Goal: Task Accomplishment & Management: Manage account settings

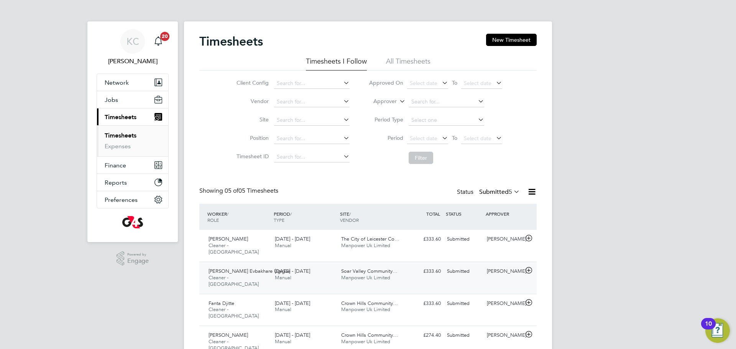
click at [370, 274] on span "Manpower Uk Limited" at bounding box center [365, 277] width 49 height 7
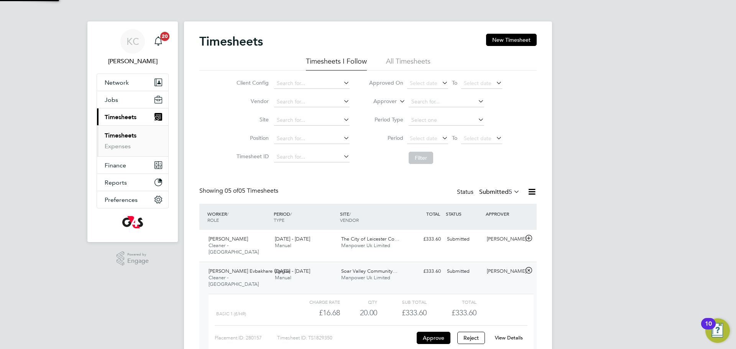
scroll to position [13, 75]
click at [512, 335] on link "View Details" at bounding box center [509, 338] width 28 height 7
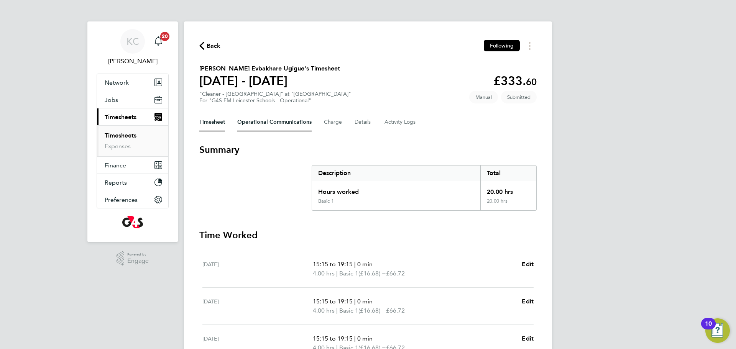
click at [272, 122] on Communications-tab "Operational Communications" at bounding box center [274, 122] width 74 height 18
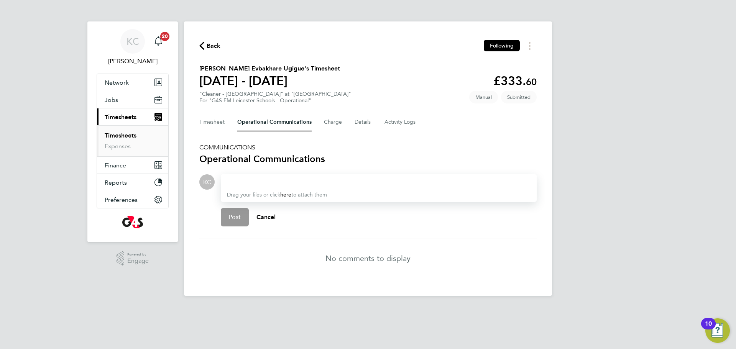
click at [265, 185] on div at bounding box center [379, 181] width 304 height 9
click at [233, 217] on span "Post" at bounding box center [234, 218] width 13 height 8
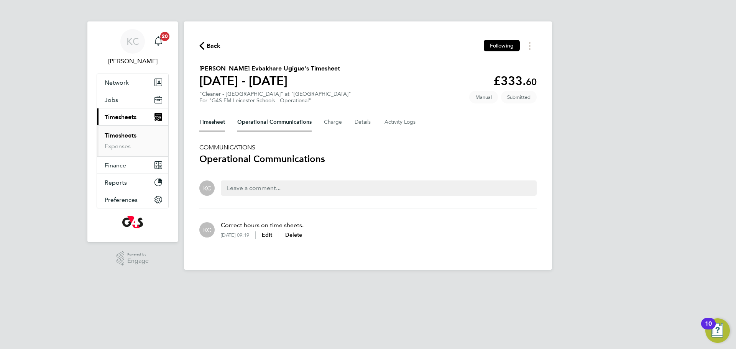
click at [211, 118] on button "Timesheet" at bounding box center [212, 122] width 26 height 18
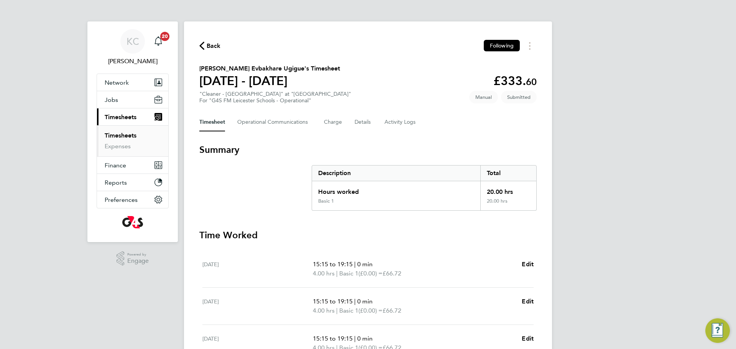
click at [211, 118] on button "Timesheet" at bounding box center [212, 122] width 26 height 18
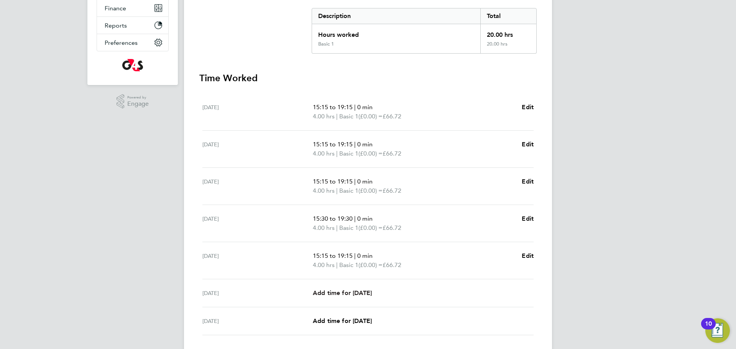
scroll to position [211, 0]
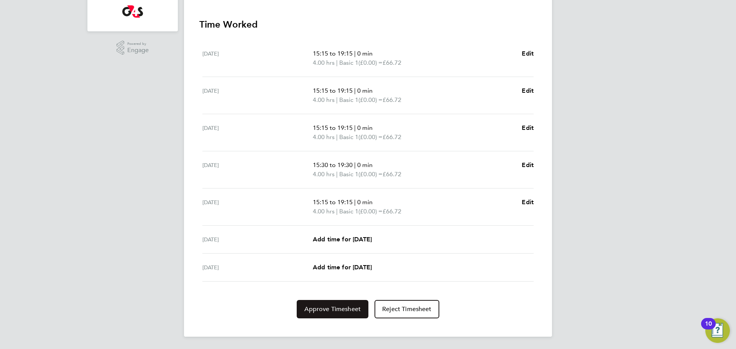
click at [331, 314] on button "Approve Timesheet" at bounding box center [333, 309] width 72 height 18
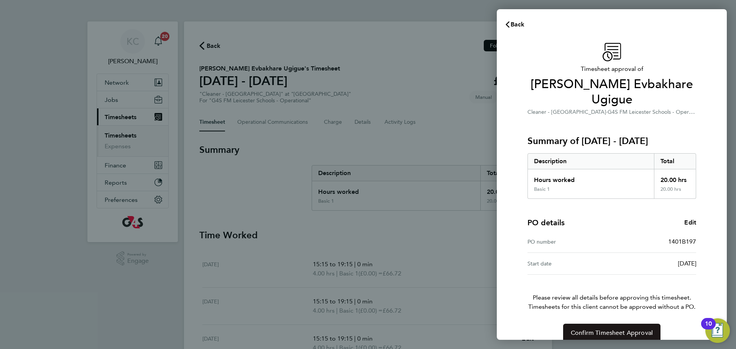
click at [621, 329] on span "Confirm Timesheet Approval" at bounding box center [612, 333] width 82 height 8
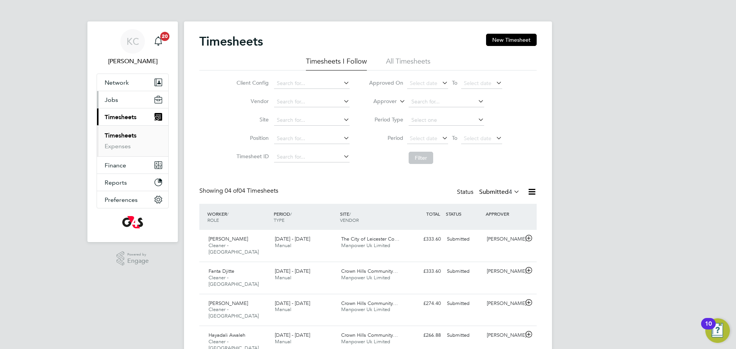
click at [118, 104] on button "Jobs" at bounding box center [132, 99] width 71 height 17
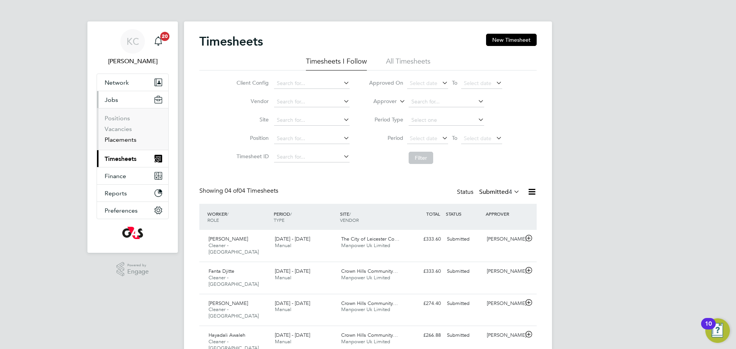
click at [125, 139] on link "Placements" at bounding box center [121, 139] width 32 height 7
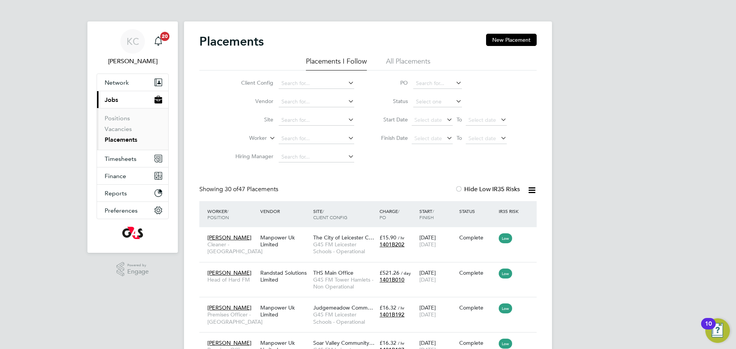
scroll to position [29, 67]
click at [436, 100] on input at bounding box center [437, 102] width 49 height 11
click at [431, 113] on li "Active" at bounding box center [437, 112] width 49 height 10
type input "Active"
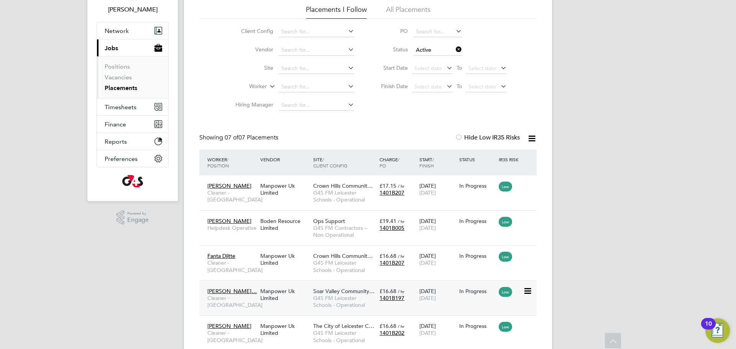
click at [322, 294] on span "Soar Valley Community…" at bounding box center [343, 291] width 61 height 7
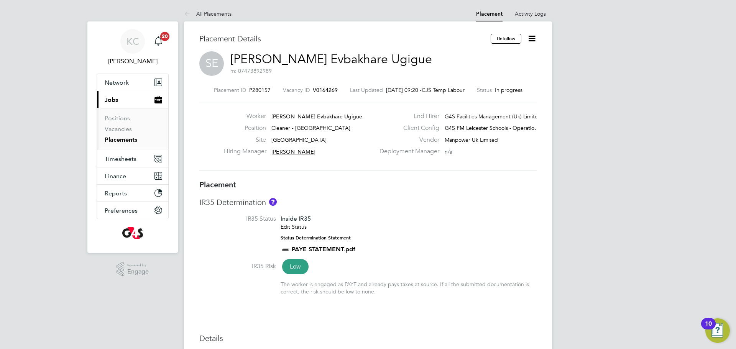
click at [530, 37] on icon at bounding box center [532, 39] width 10 height 10
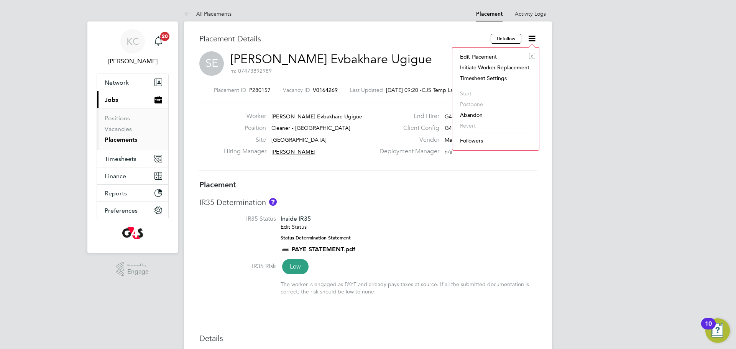
click at [486, 58] on li "Edit Placement e" at bounding box center [495, 56] width 79 height 11
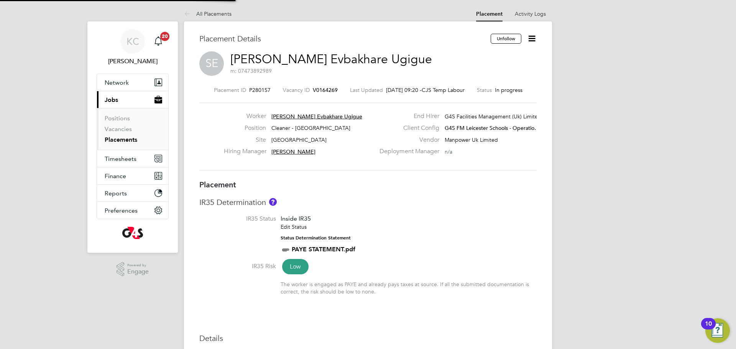
type input "[PERSON_NAME]"
type input "[DATE]"
type input "15:15"
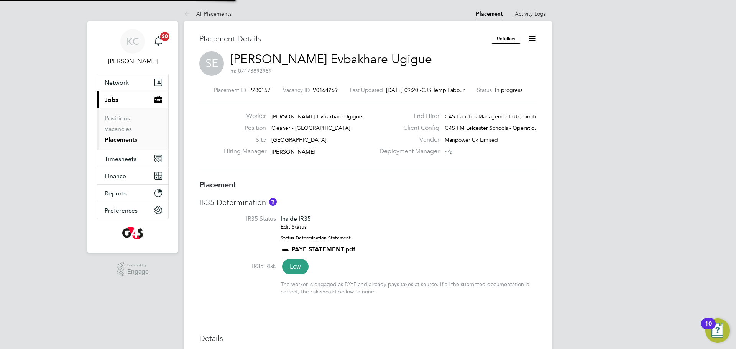
type input "19:15"
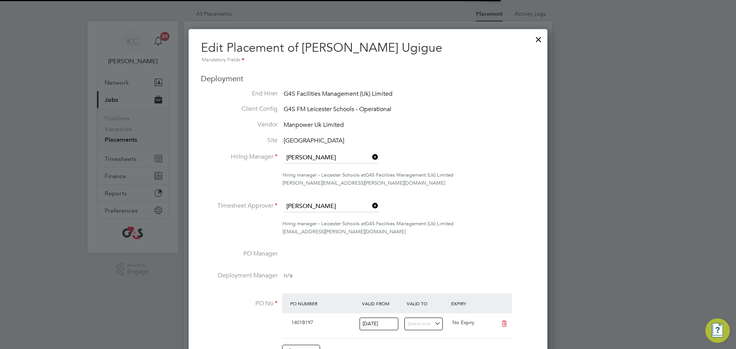
scroll to position [4, 4]
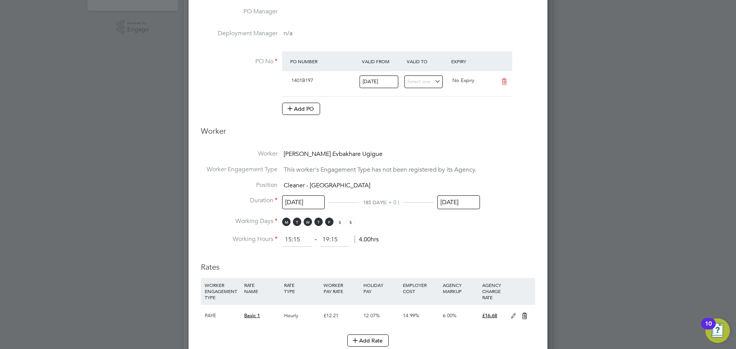
click at [454, 200] on input "[DATE]" at bounding box center [458, 202] width 43 height 14
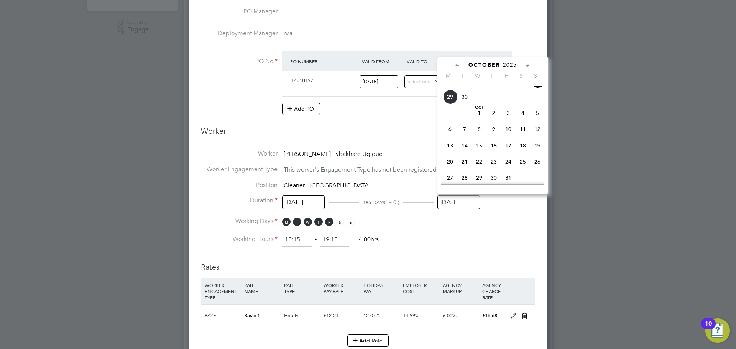
click at [539, 153] on span "19" at bounding box center [537, 145] width 15 height 15
type input "19 Oct 2025"
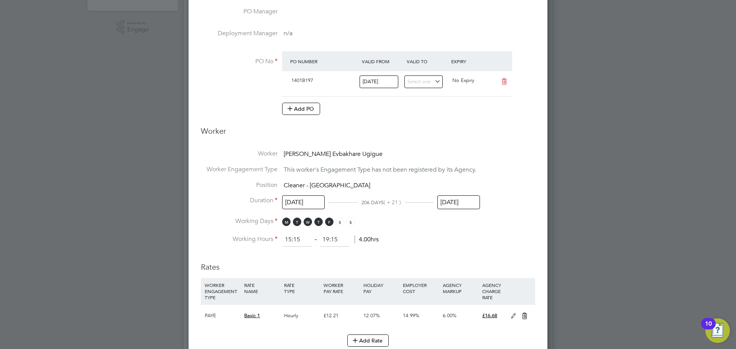
click at [453, 221] on li "Working Days M T W T F S S" at bounding box center [368, 225] width 334 height 16
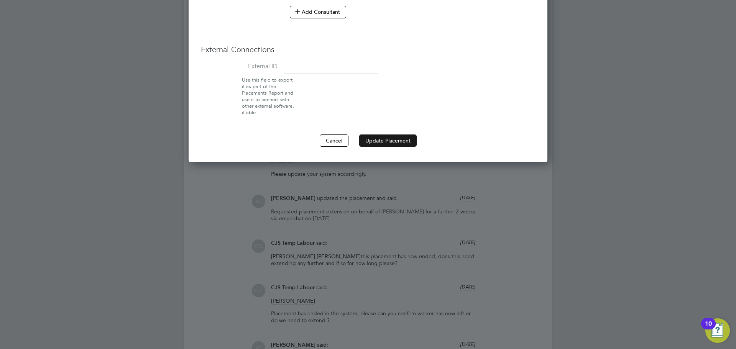
click at [379, 139] on button "Update Placement" at bounding box center [387, 141] width 57 height 12
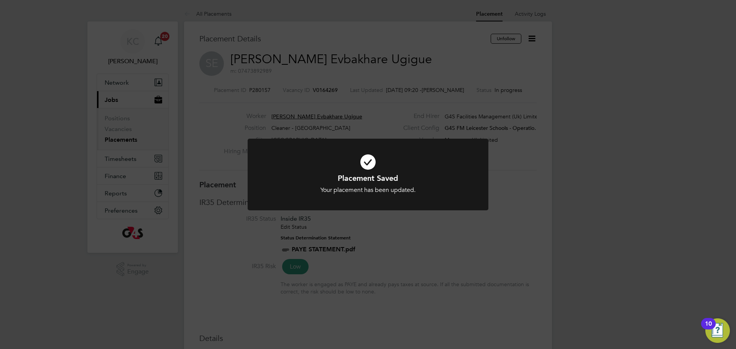
click at [449, 243] on div "Placement Saved Your placement has been updated. Cancel Okay" at bounding box center [368, 174] width 736 height 349
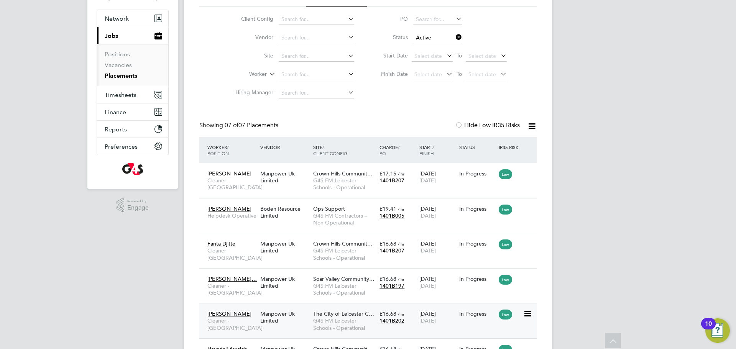
click at [218, 313] on span "[PERSON_NAME]" at bounding box center [229, 313] width 44 height 7
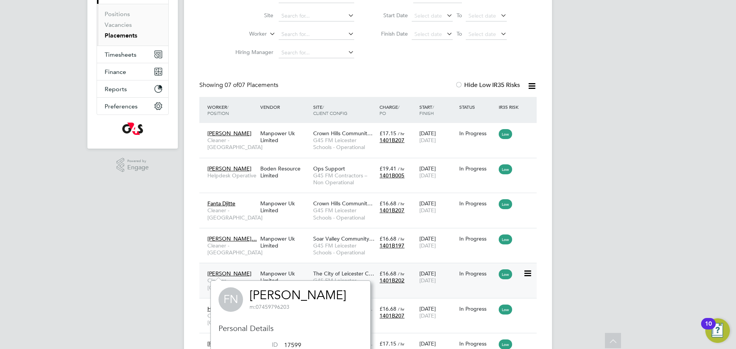
click at [436, 278] on span "[DATE]" at bounding box center [427, 280] width 16 height 7
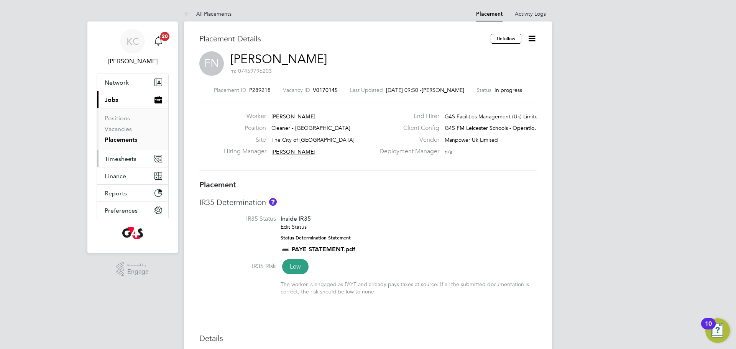
click at [126, 157] on span "Timesheets" at bounding box center [121, 158] width 32 height 7
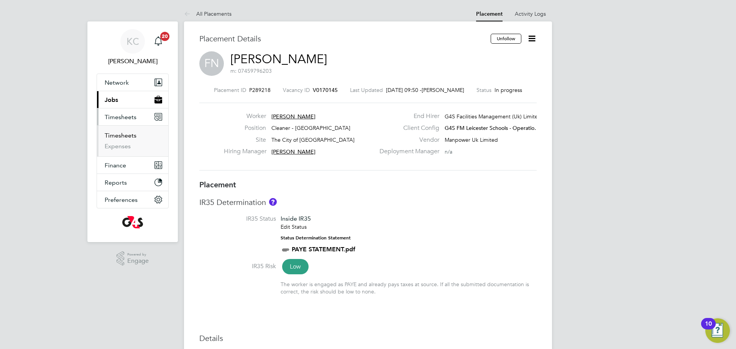
click at [113, 138] on link "Timesheets" at bounding box center [121, 135] width 32 height 7
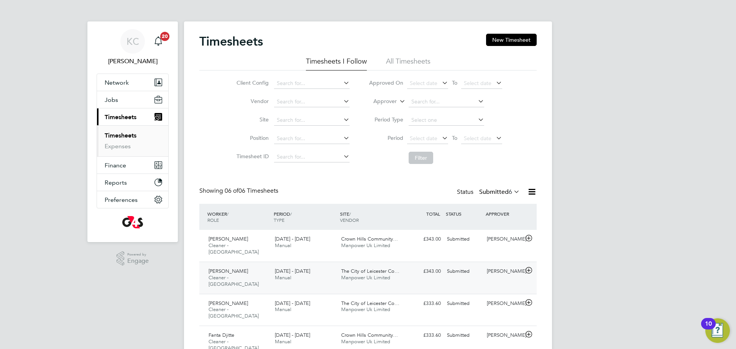
click at [224, 274] on span "Cleaner - [GEOGRAPHIC_DATA]" at bounding box center [234, 280] width 50 height 13
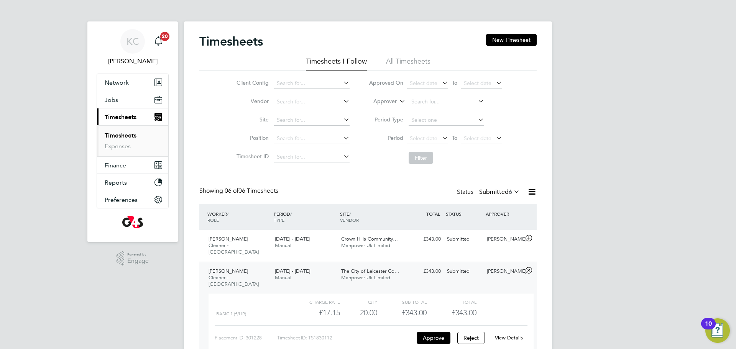
click at [508, 335] on link "View Details" at bounding box center [509, 338] width 28 height 7
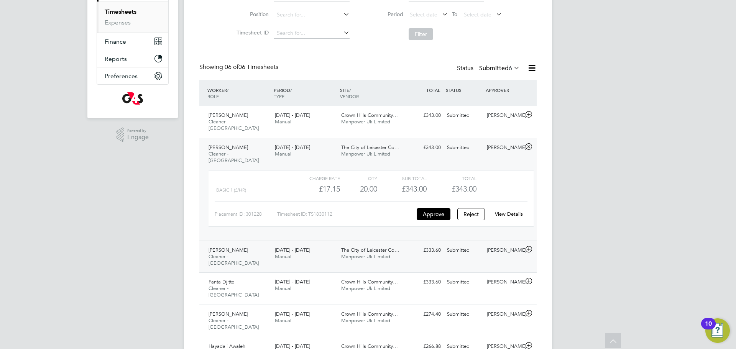
scroll to position [133, 0]
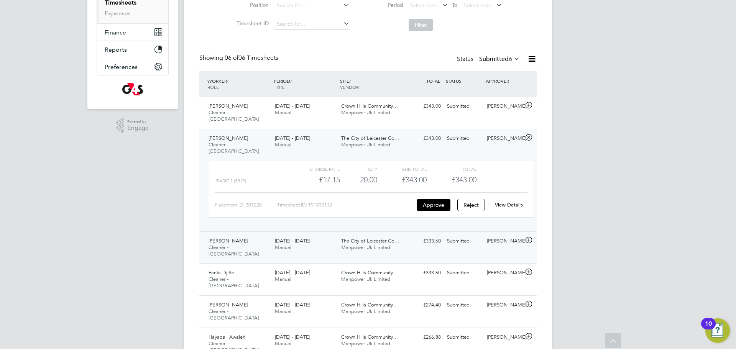
click at [227, 244] on span "Cleaner - [GEOGRAPHIC_DATA]" at bounding box center [234, 250] width 50 height 13
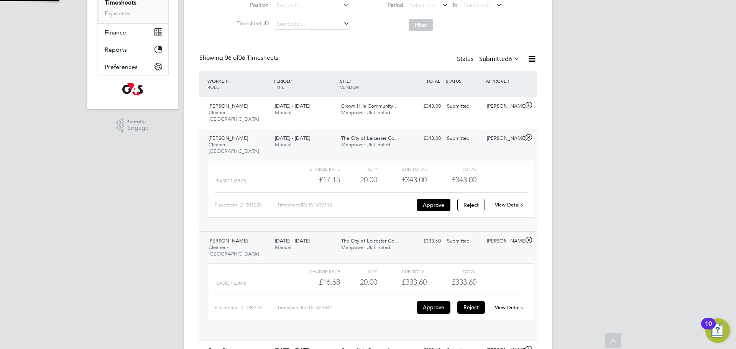
scroll to position [13, 75]
click at [503, 304] on link "View Details" at bounding box center [509, 307] width 28 height 7
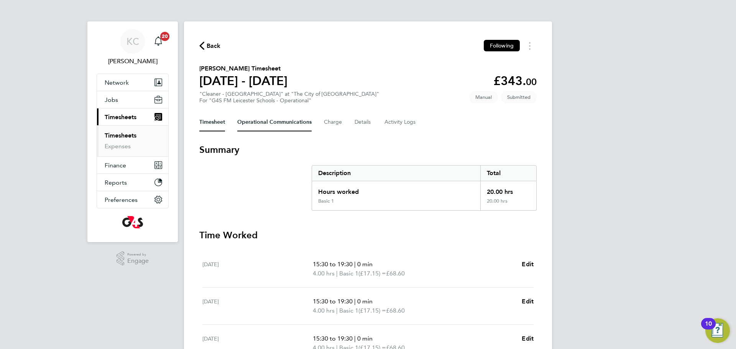
click at [253, 122] on Communications-tab "Operational Communications" at bounding box center [274, 122] width 74 height 18
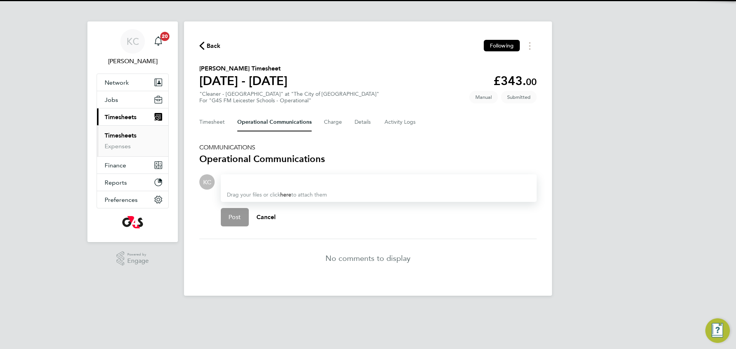
click at [257, 184] on div at bounding box center [379, 181] width 304 height 9
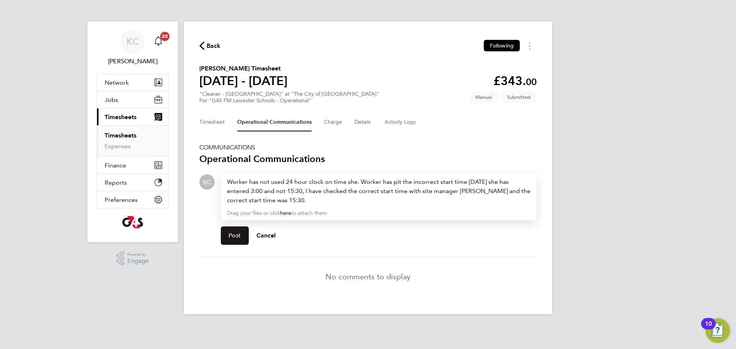
click at [229, 240] on button "Post" at bounding box center [235, 236] width 28 height 18
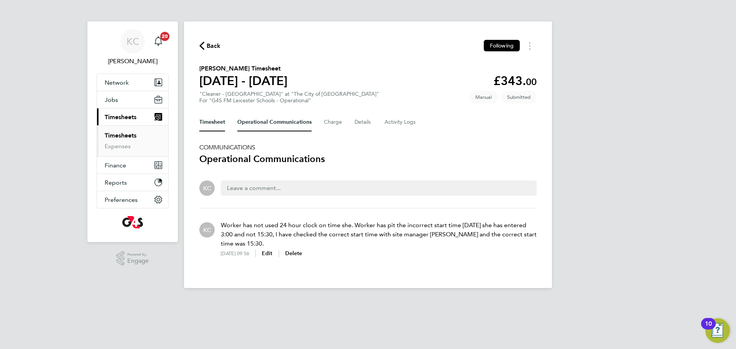
click at [205, 123] on button "Timesheet" at bounding box center [212, 122] width 26 height 18
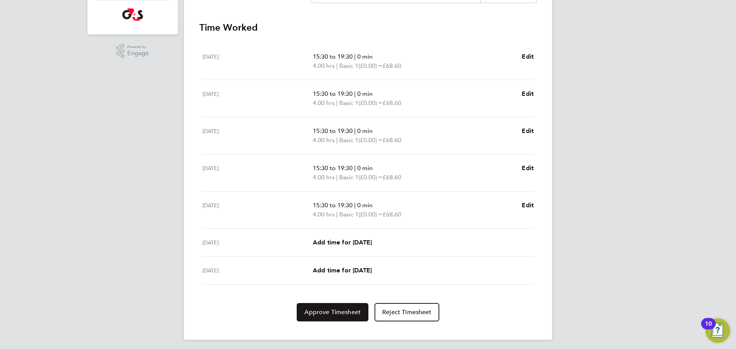
scroll to position [211, 0]
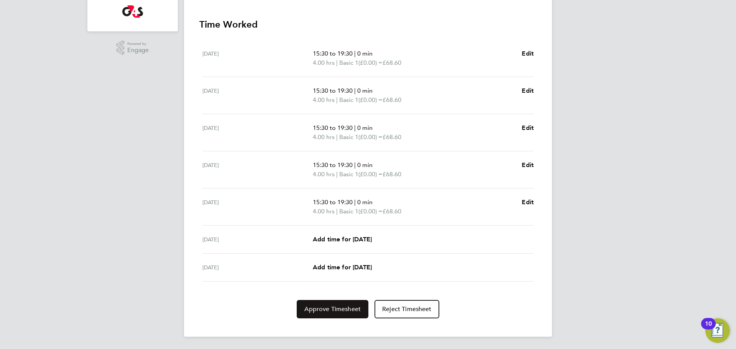
click at [329, 310] on span "Approve Timesheet" at bounding box center [332, 310] width 56 height 8
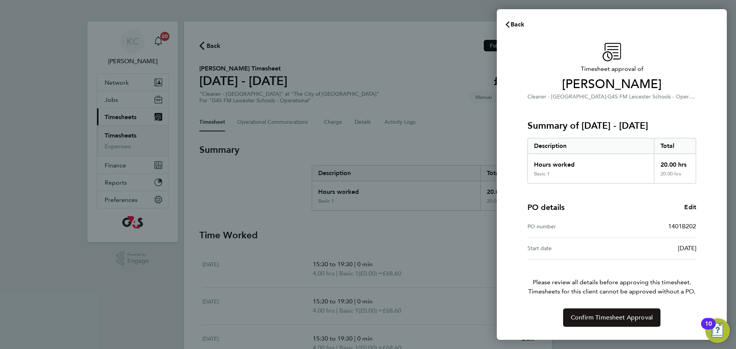
click at [609, 324] on button "Confirm Timesheet Approval" at bounding box center [611, 318] width 97 height 18
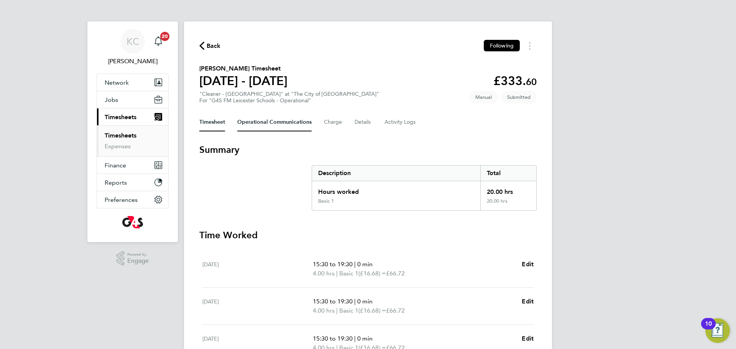
click at [264, 120] on Communications-tab "Operational Communications" at bounding box center [274, 122] width 74 height 18
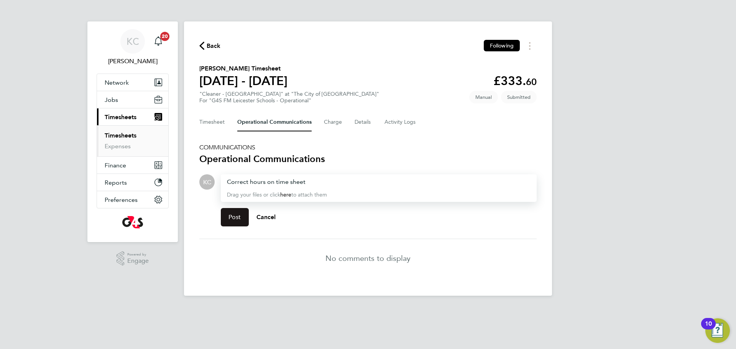
click at [224, 209] on div "Post Cancel" at bounding box center [379, 217] width 316 height 31
click at [228, 217] on button "Post" at bounding box center [235, 217] width 28 height 18
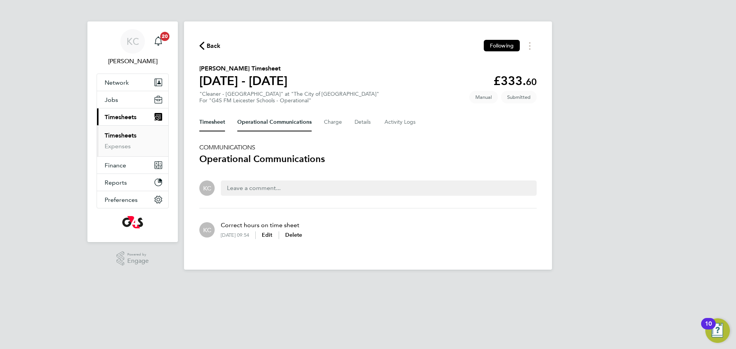
click at [217, 122] on button "Timesheet" at bounding box center [212, 122] width 26 height 18
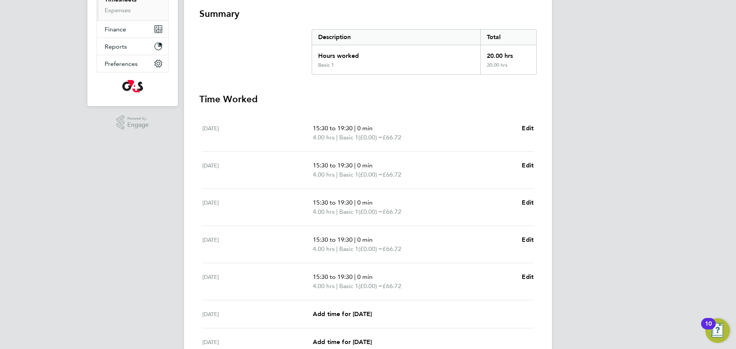
scroll to position [211, 0]
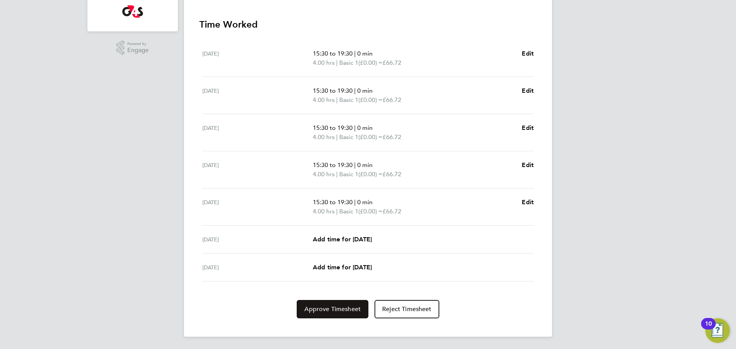
click at [326, 310] on span "Approve Timesheet" at bounding box center [332, 310] width 56 height 8
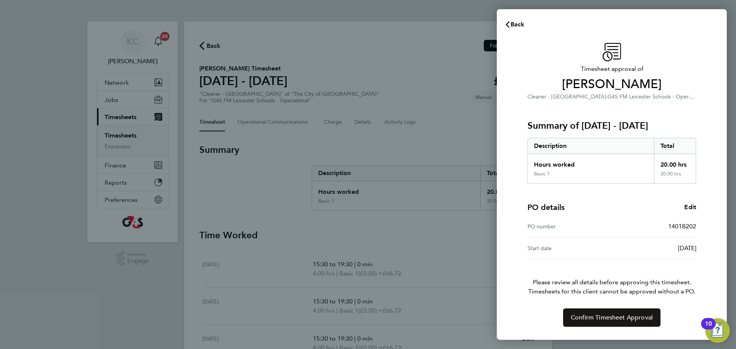
click at [598, 321] on span "Confirm Timesheet Approval" at bounding box center [612, 318] width 82 height 8
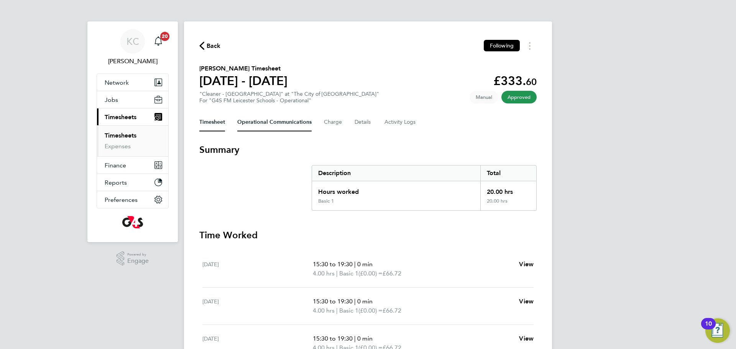
click at [264, 122] on Communications-tab "Operational Communications" at bounding box center [274, 122] width 74 height 18
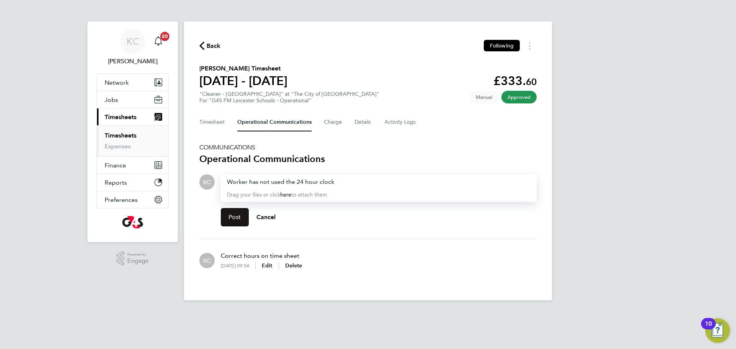
click at [235, 215] on span "Post" at bounding box center [234, 218] width 13 height 8
